Goal: Answer question/provide support: Share knowledge or assist other users

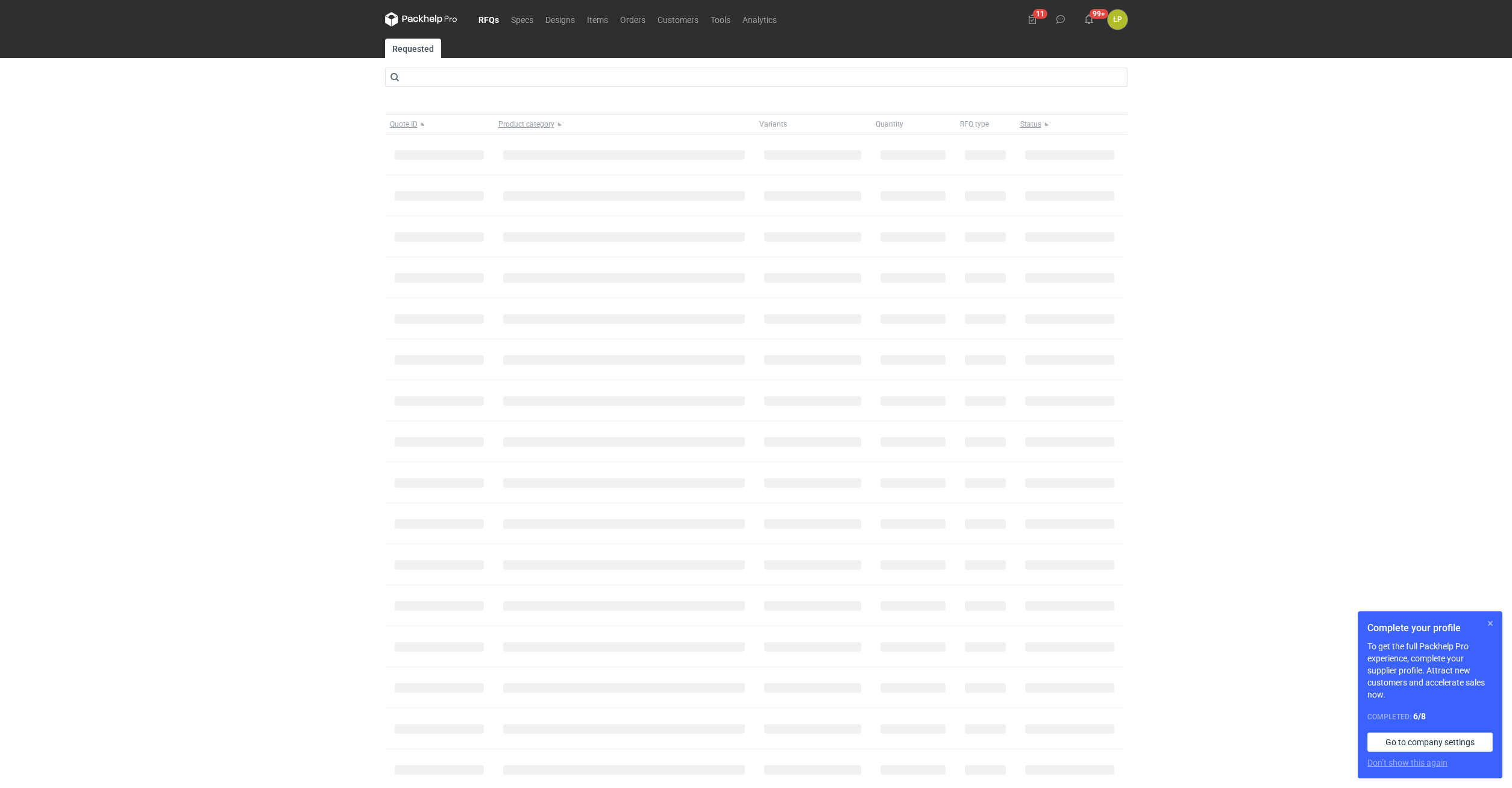
click at [1495, 623] on button "button" at bounding box center [1490, 623] width 14 height 14
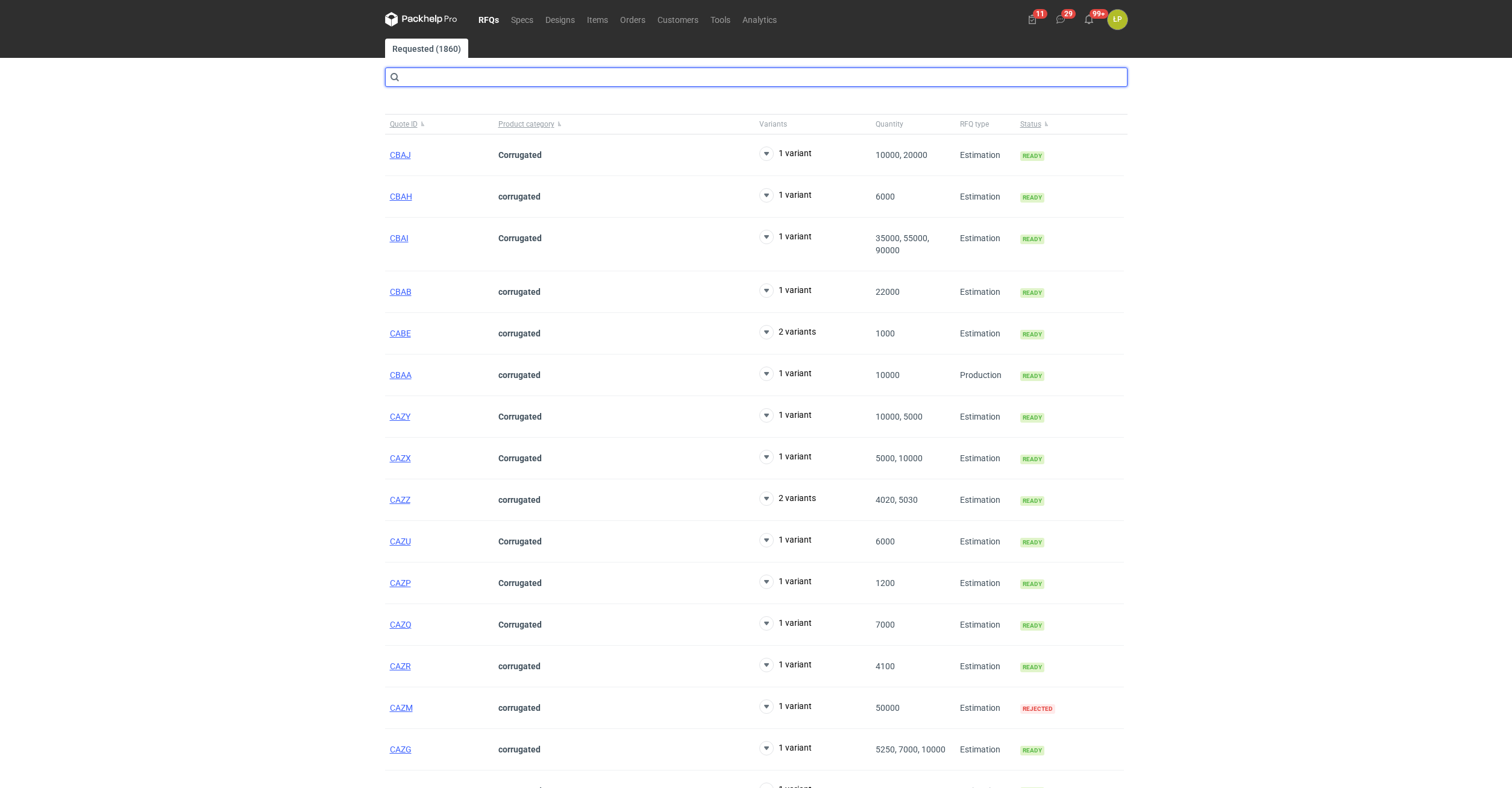
click at [490, 84] on input "text" at bounding box center [756, 77] width 743 height 19
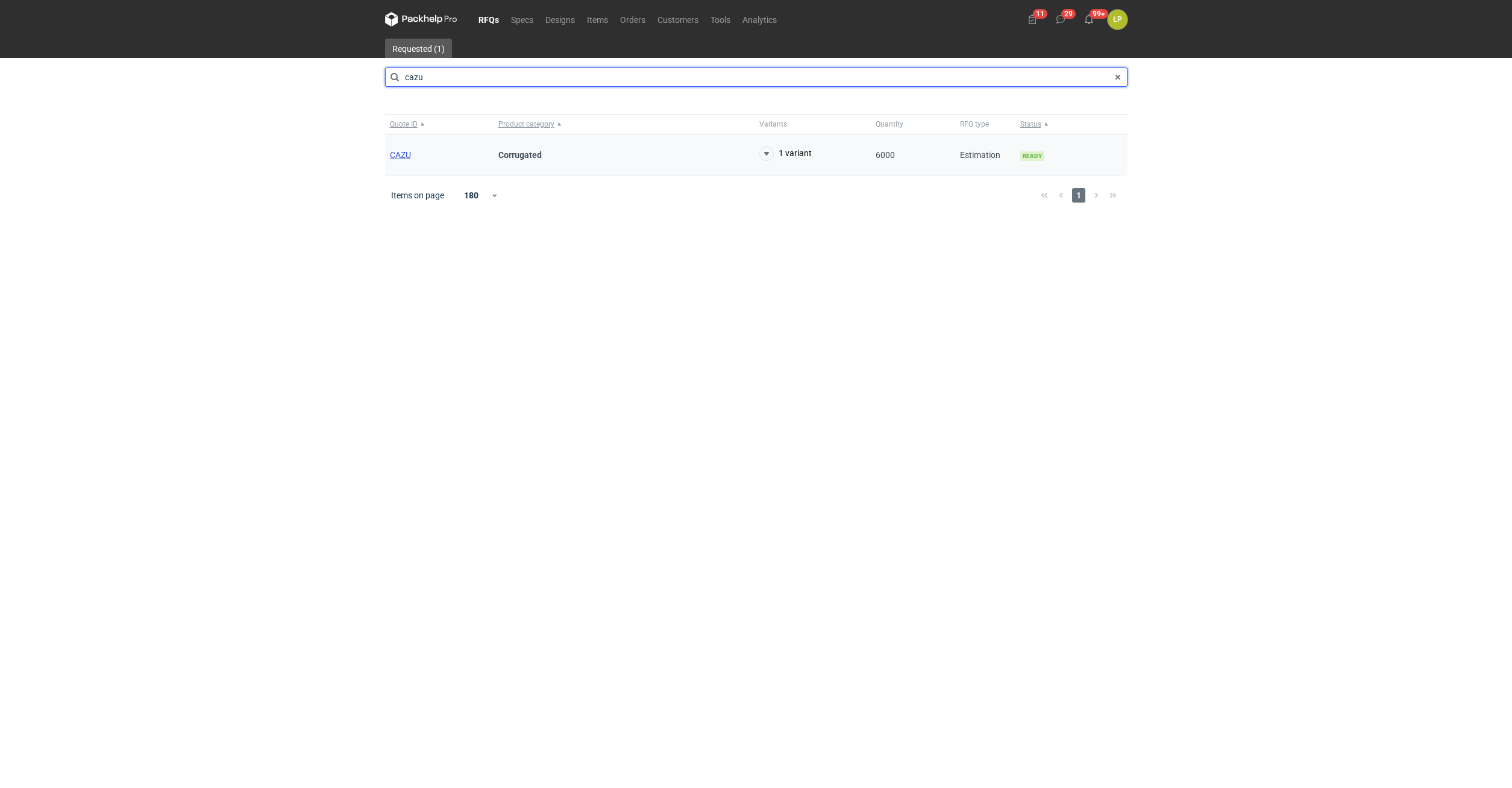
type input "cazu"
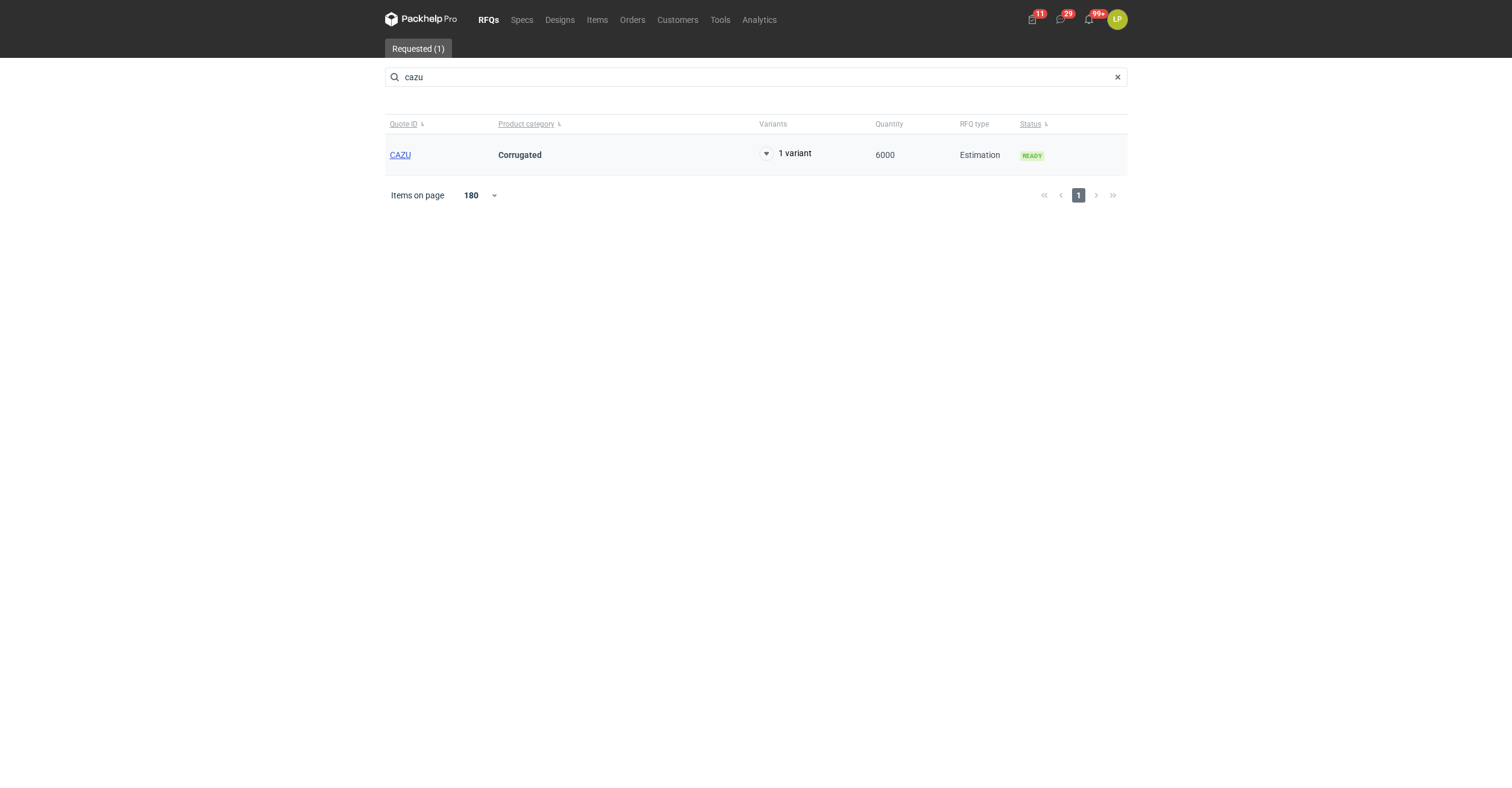
click at [403, 153] on span "CAZU" at bounding box center [400, 155] width 21 height 10
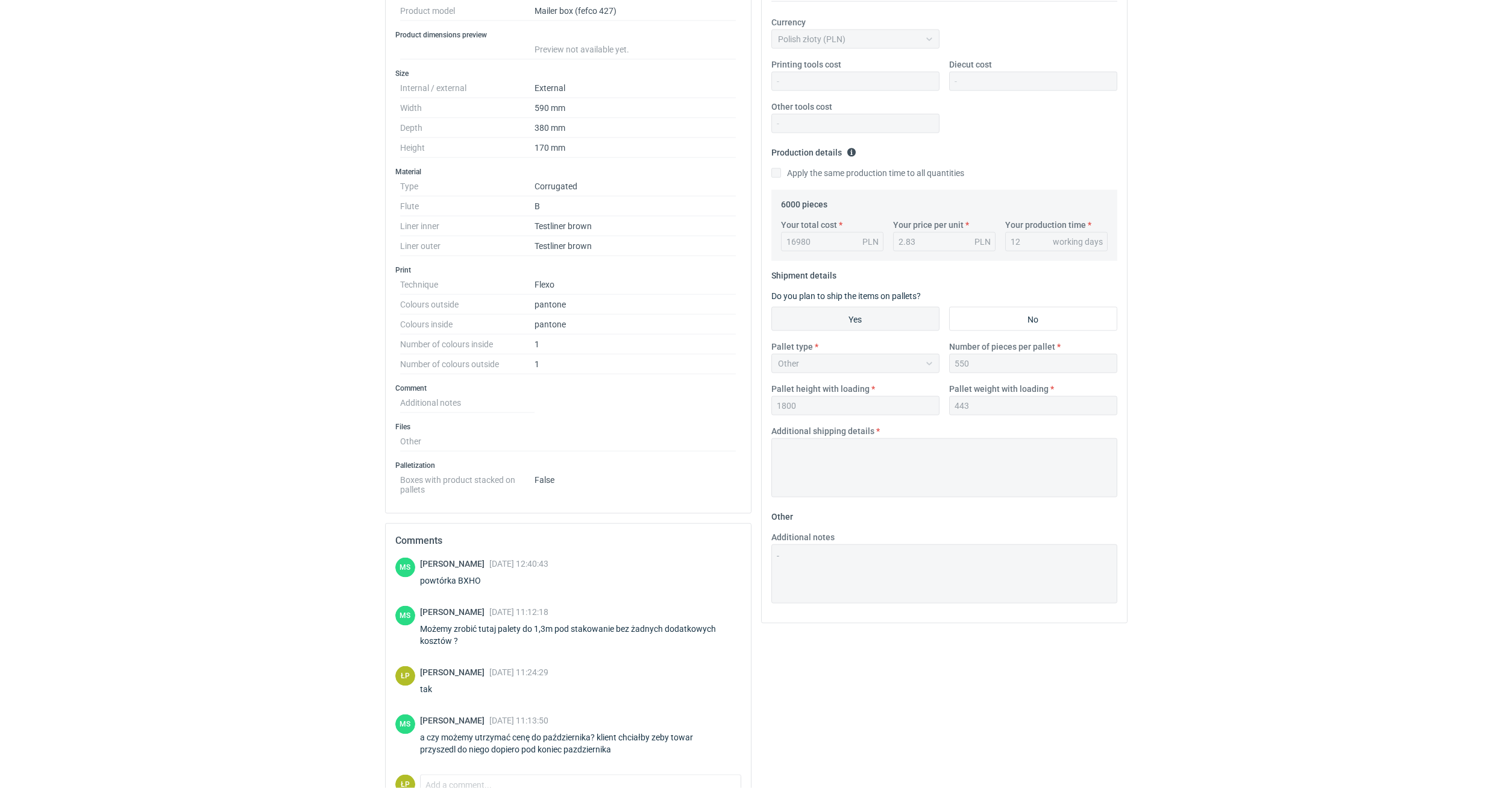
scroll to position [296, 0]
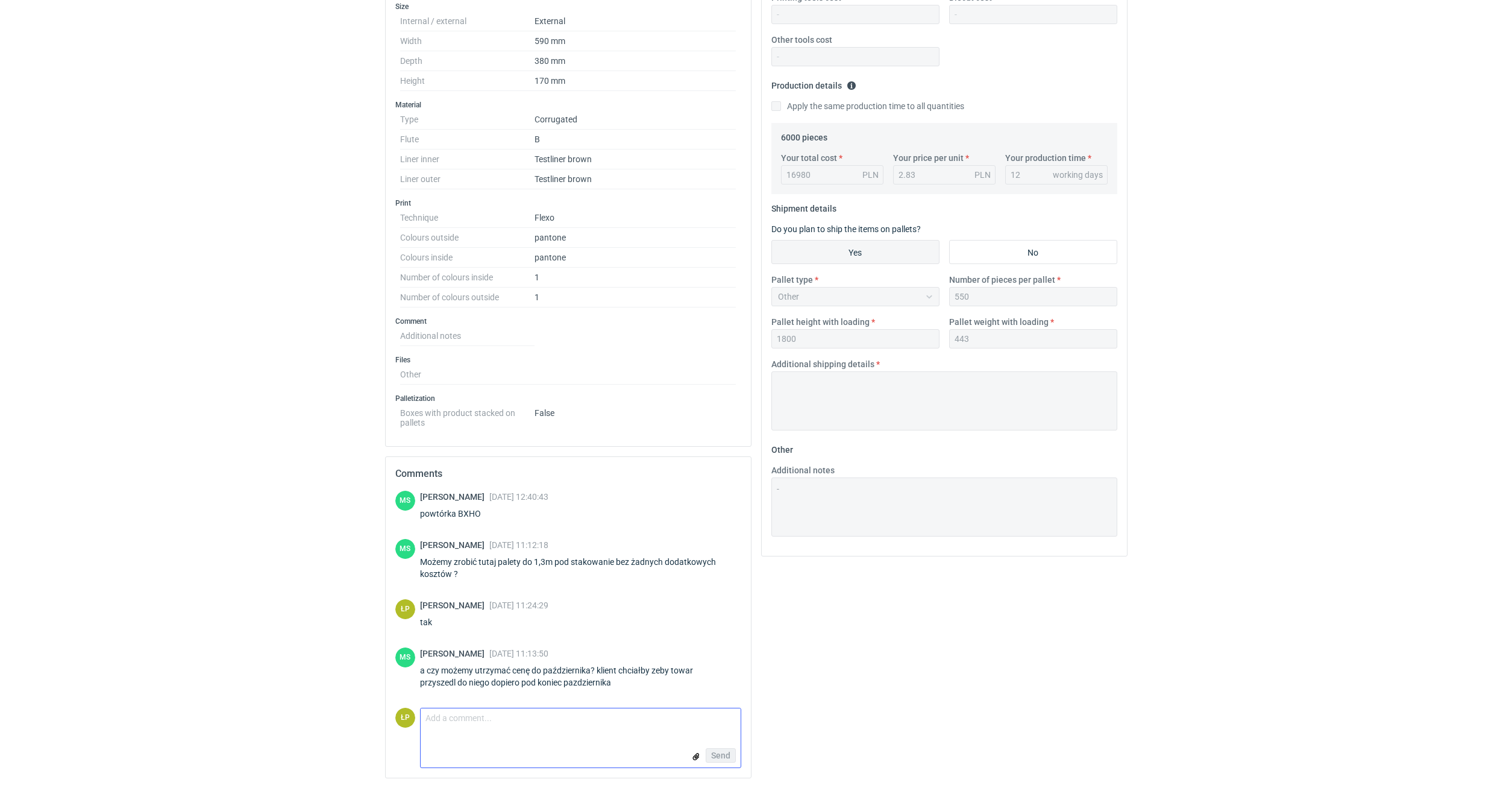
click at [610, 719] on textarea "Comment message" at bounding box center [581, 721] width 320 height 25
click at [593, 736] on textarea "Dostawcy zapowiadają podwyżki we wrześniu, prawdopodobnie 2-3%, powinno się uda…" at bounding box center [581, 725] width 320 height 34
type textarea "Dostawcy zapowiadają podwyżki we wrześniu, prawdopodobnie 2-3%, powinno się uda…"
click at [724, 759] on span "Send" at bounding box center [721, 763] width 19 height 8
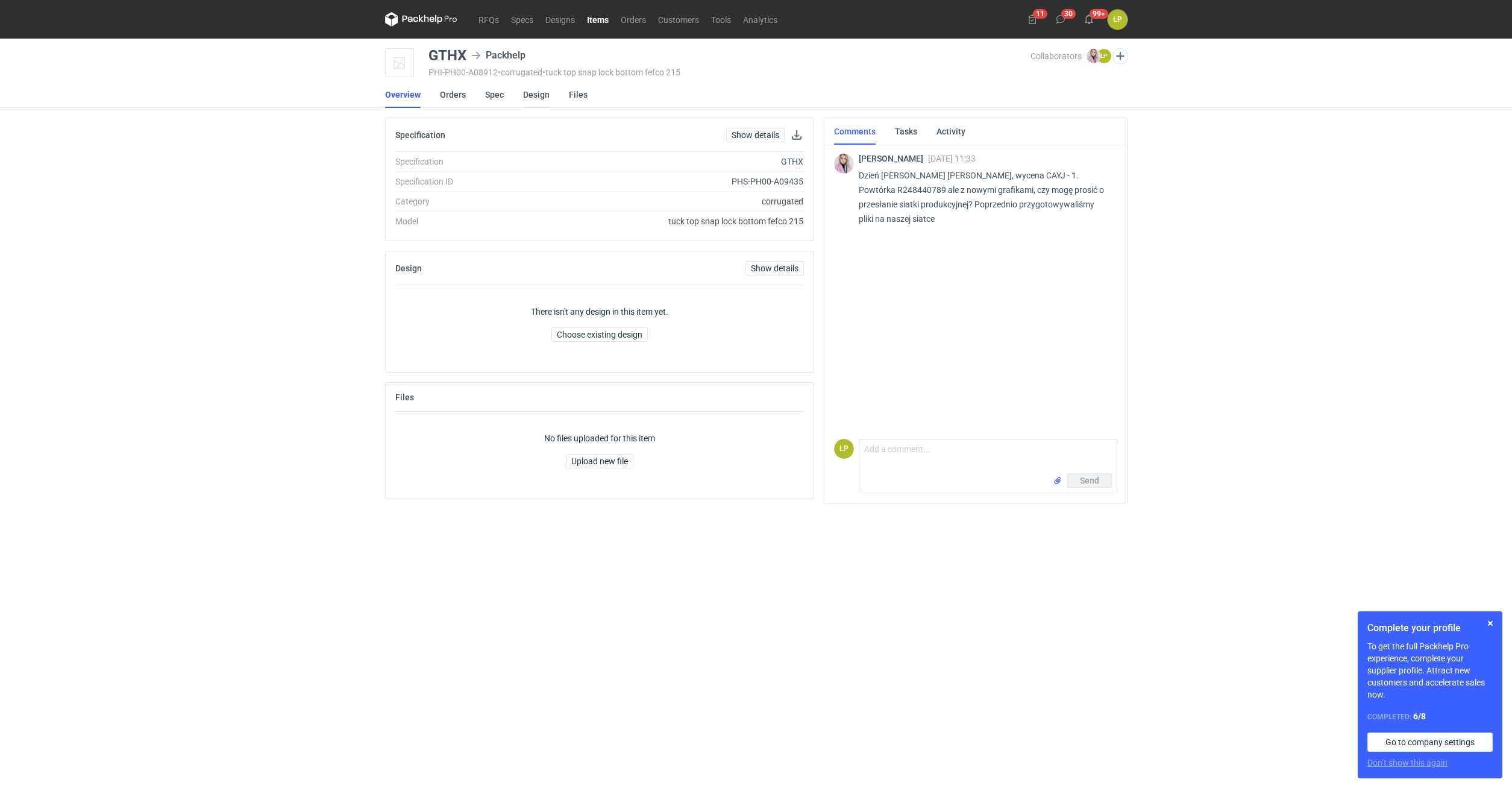
click at [529, 97] on link "Design" at bounding box center [536, 94] width 27 height 27
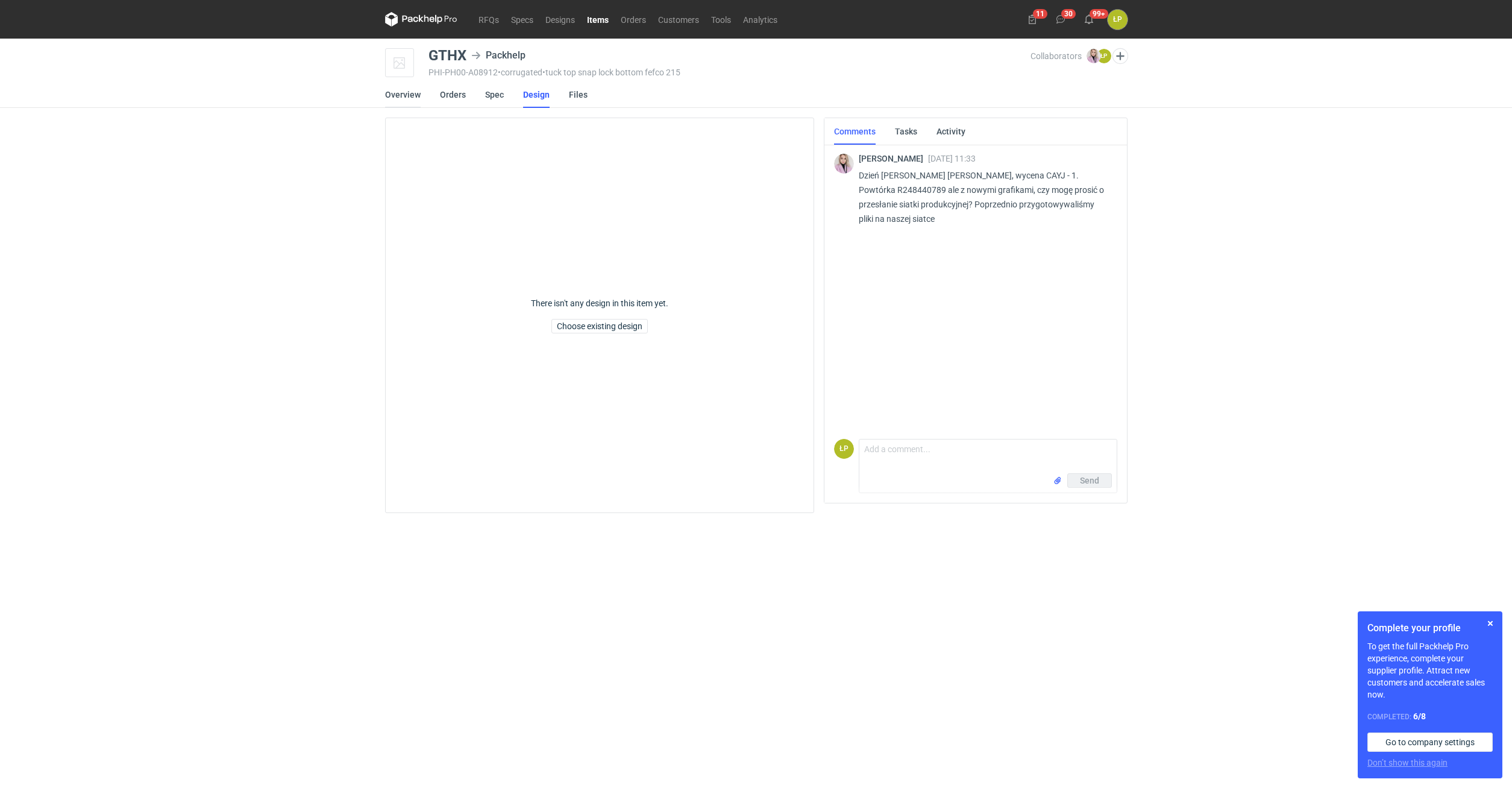
click at [407, 97] on link "Overview" at bounding box center [403, 94] width 35 height 27
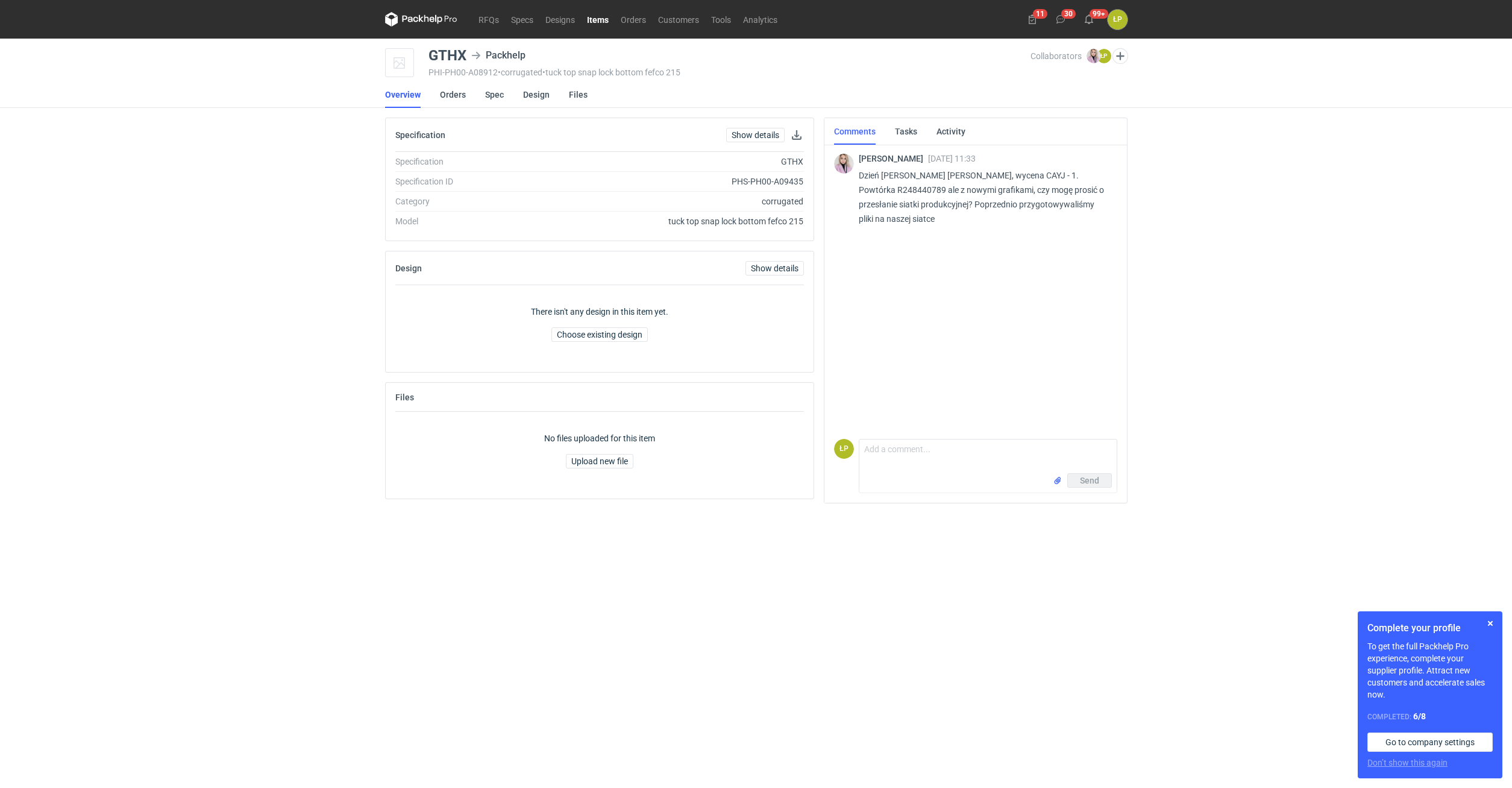
click at [937, 191] on p "Dzień dobry Panie Łukaszu, wycena CAYJ - 1. Powtórka R248440789 ale z nowymi gr…" at bounding box center [983, 197] width 249 height 58
copy p "R248440789"
click at [457, 100] on link "Orders" at bounding box center [453, 94] width 26 height 27
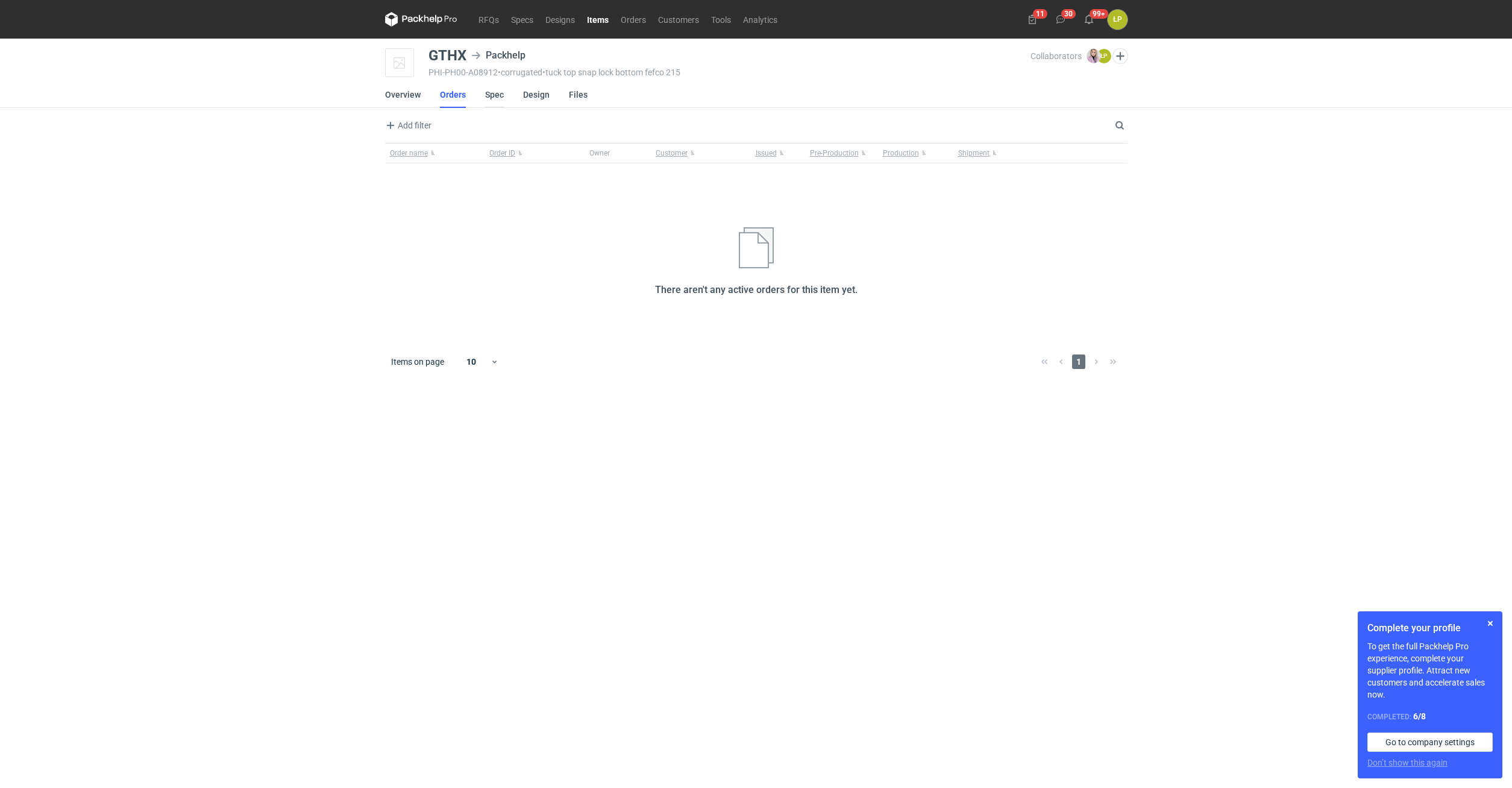
click at [488, 96] on link "Spec" at bounding box center [494, 94] width 18 height 27
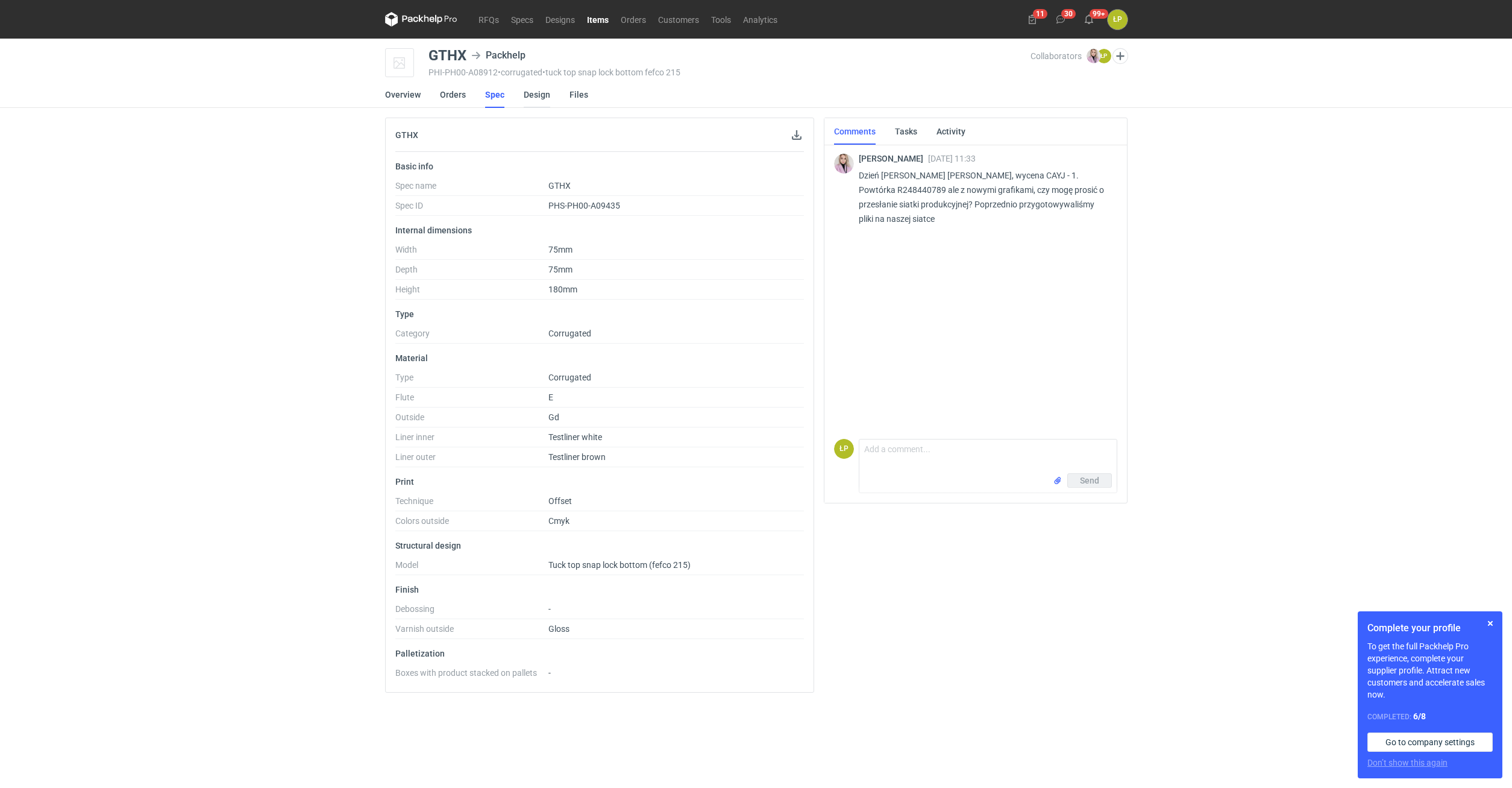
click at [525, 96] on link "Design" at bounding box center [537, 94] width 27 height 27
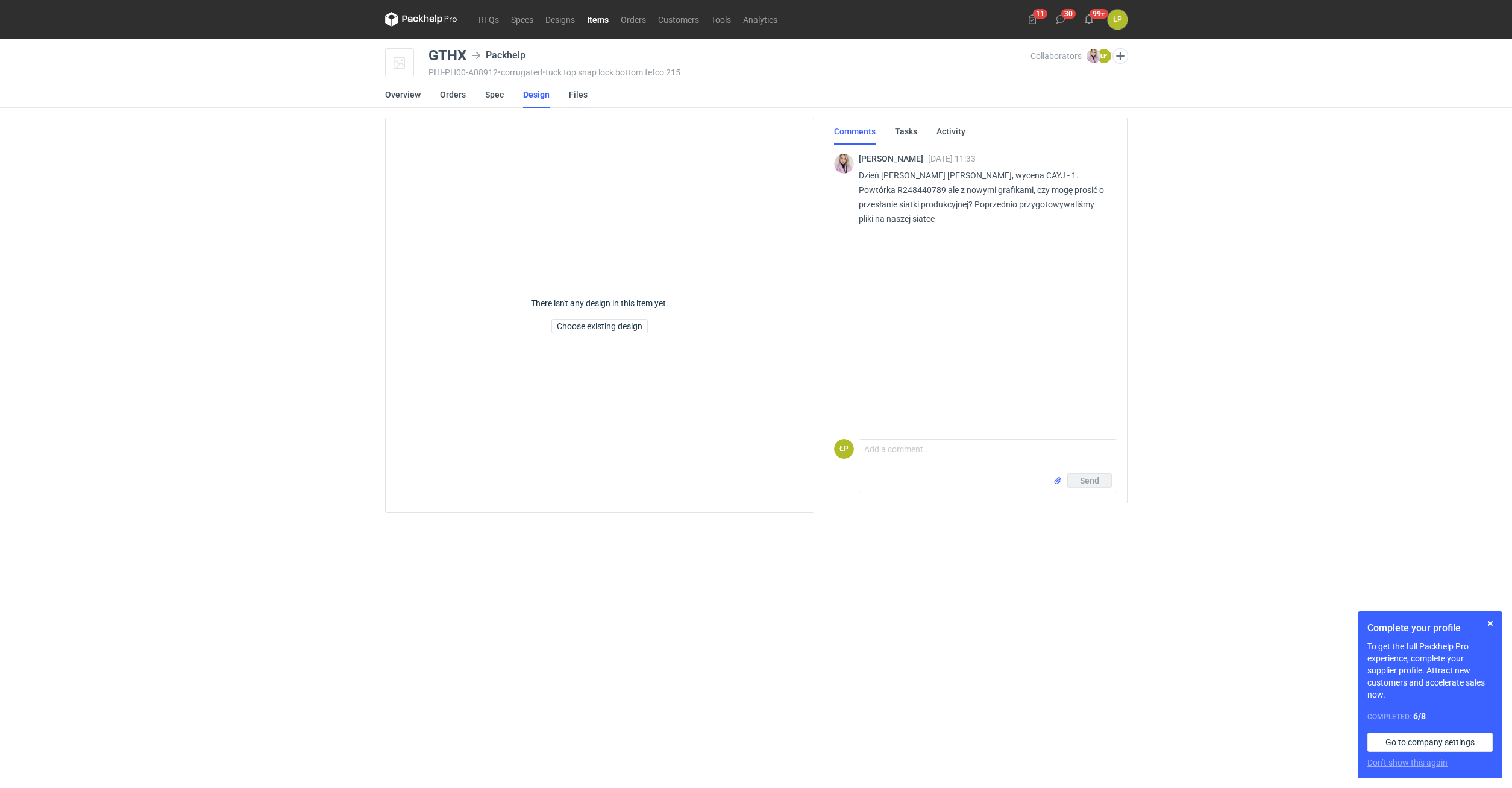
click at [577, 96] on link "Files" at bounding box center [578, 94] width 18 height 27
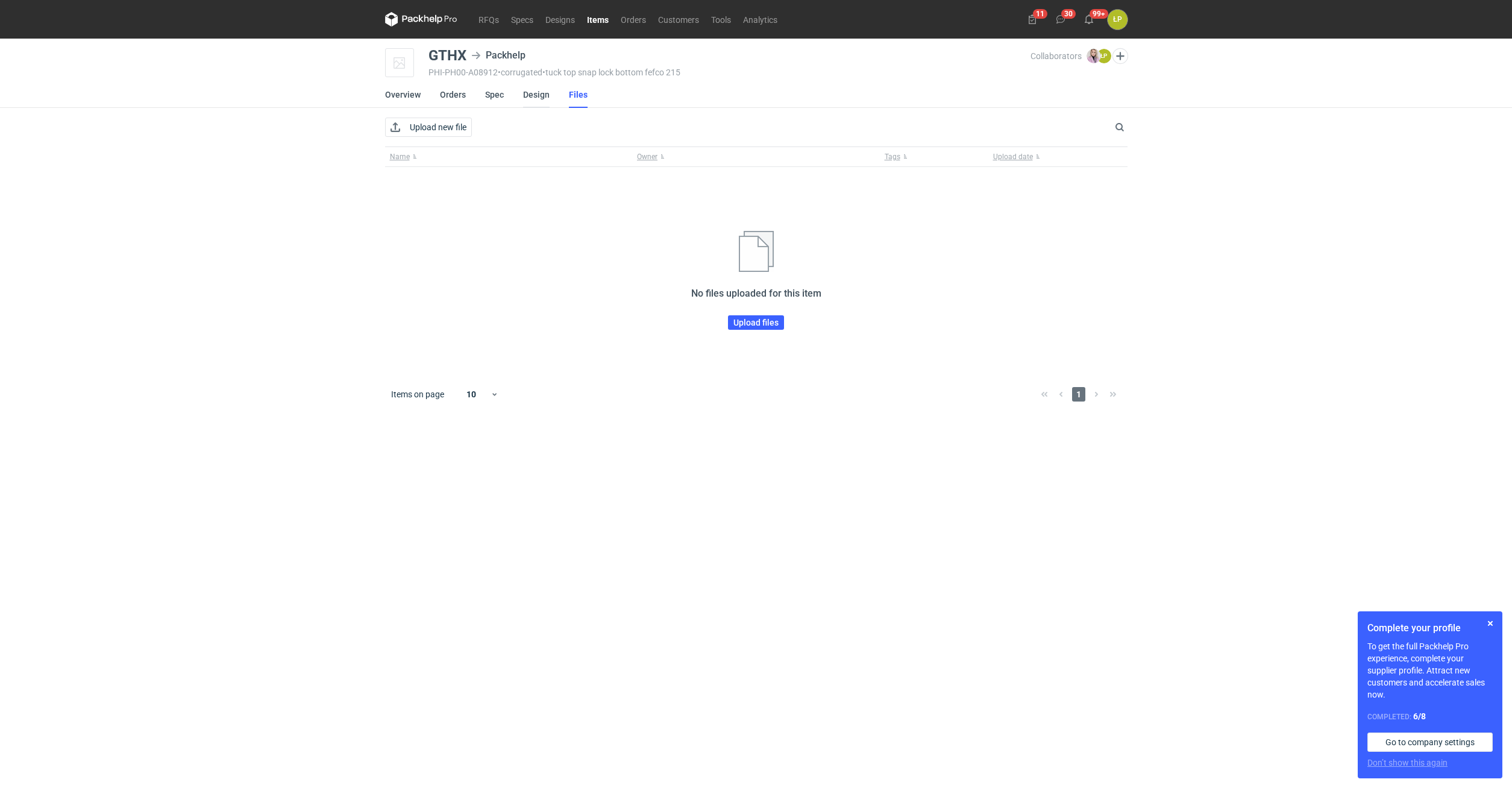
click at [546, 97] on link "Design" at bounding box center [536, 94] width 27 height 27
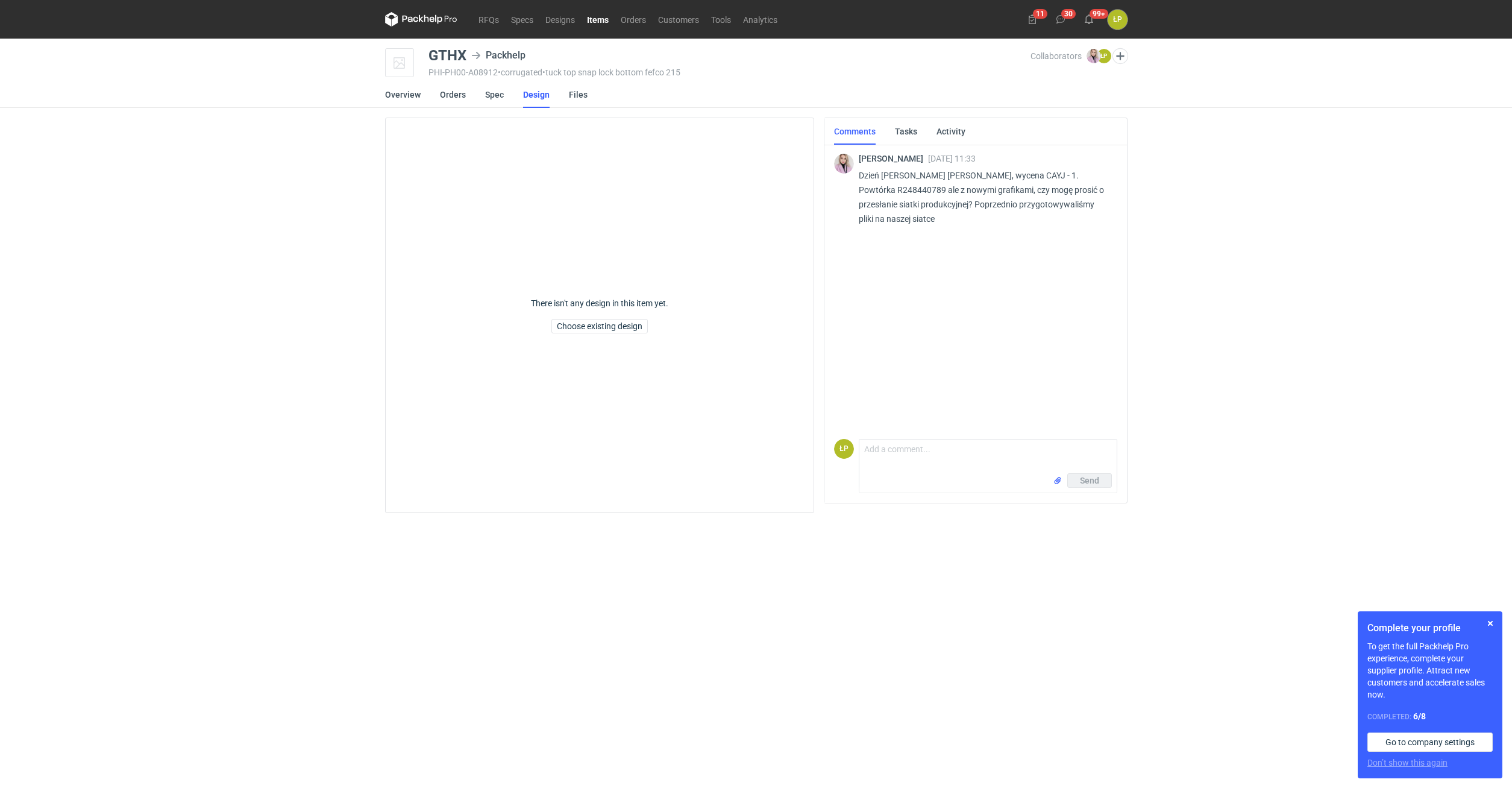
click at [1000, 172] on p "Dzień dobry Panie Łukaszu, wycena CAYJ - 1. Powtórka R248440789 ale z nowymi gr…" at bounding box center [983, 197] width 249 height 58
copy p "CAYJ"
